Goal: Task Accomplishment & Management: Manage account settings

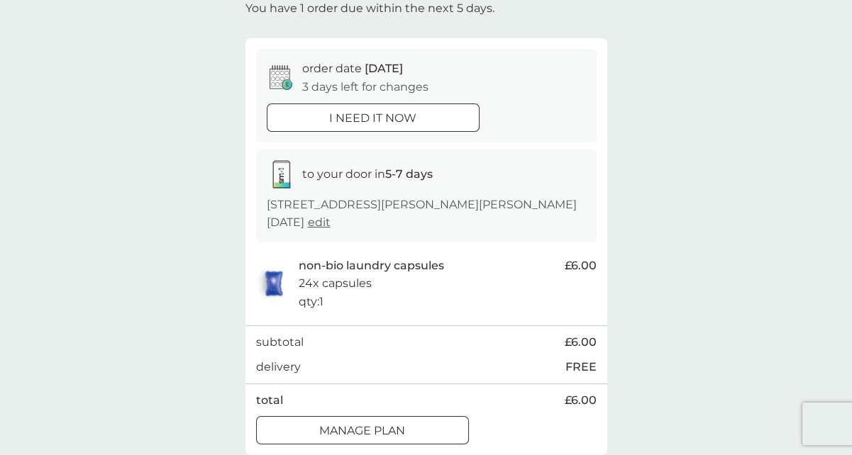
scroll to position [92, 0]
click at [282, 79] on icon at bounding box center [281, 78] width 23 height 25
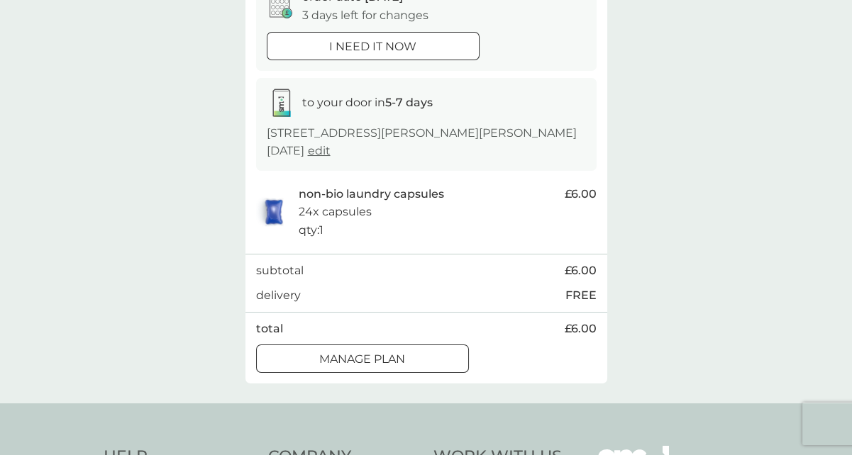
scroll to position [201, 0]
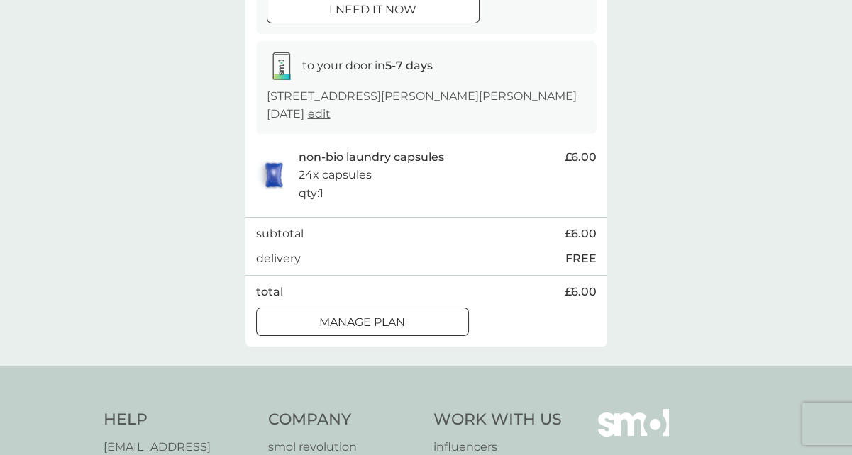
click at [433, 320] on div "Manage plan" at bounding box center [362, 322] width 211 height 18
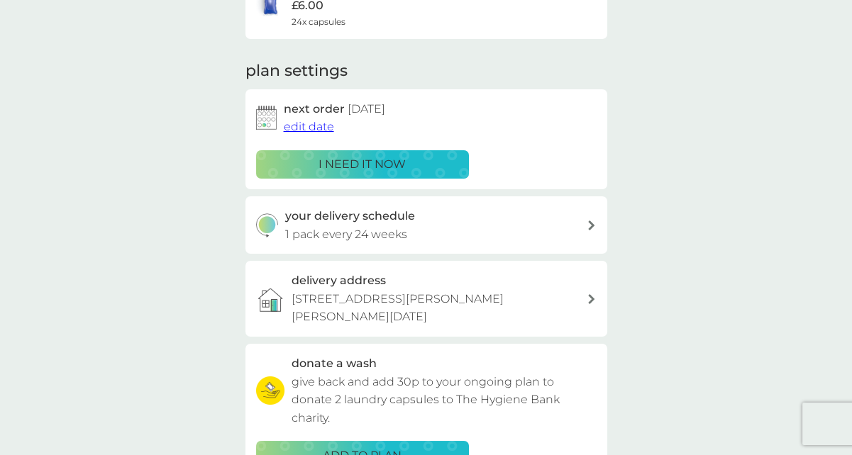
scroll to position [151, 0]
click at [292, 124] on span "edit date" at bounding box center [309, 125] width 50 height 13
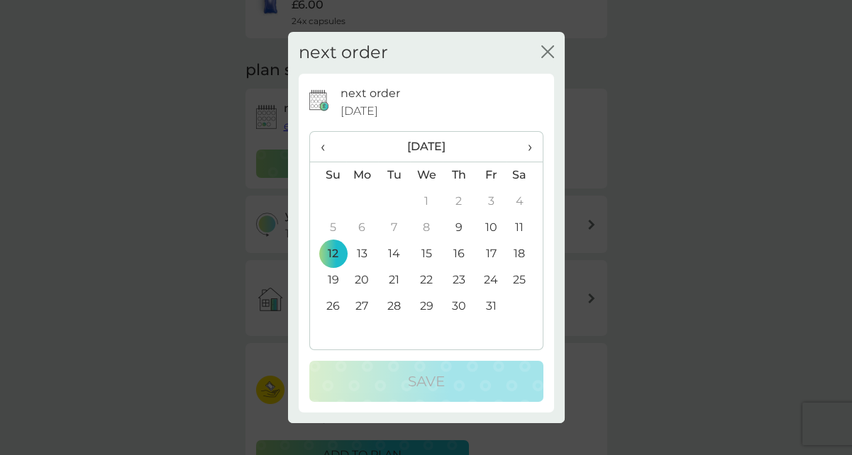
click at [526, 147] on span "›" at bounding box center [524, 147] width 14 height 30
click at [526, 148] on span "›" at bounding box center [524, 147] width 14 height 30
click at [333, 254] on td "11" at bounding box center [328, 254] width 36 height 26
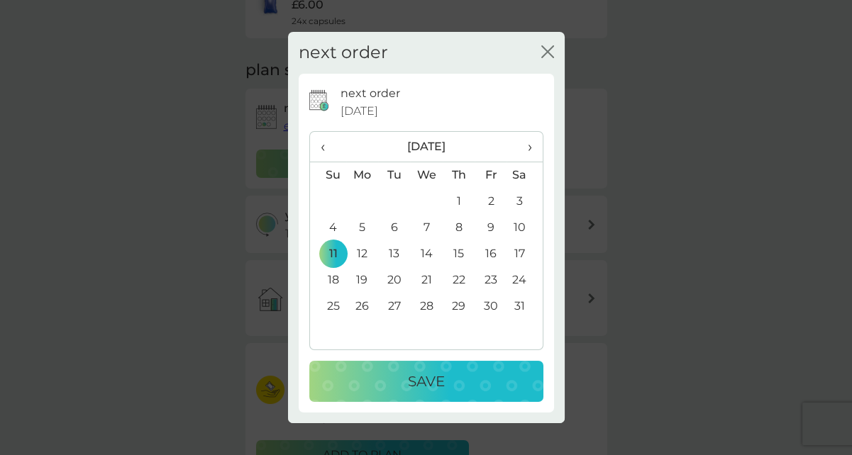
click at [396, 372] on div "Save" at bounding box center [426, 381] width 206 height 23
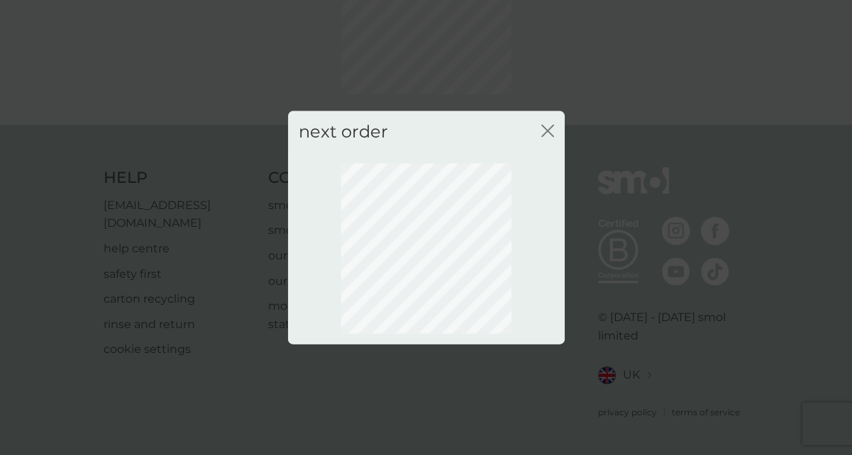
scroll to position [140, 0]
